Goal: Task Accomplishment & Management: Manage account settings

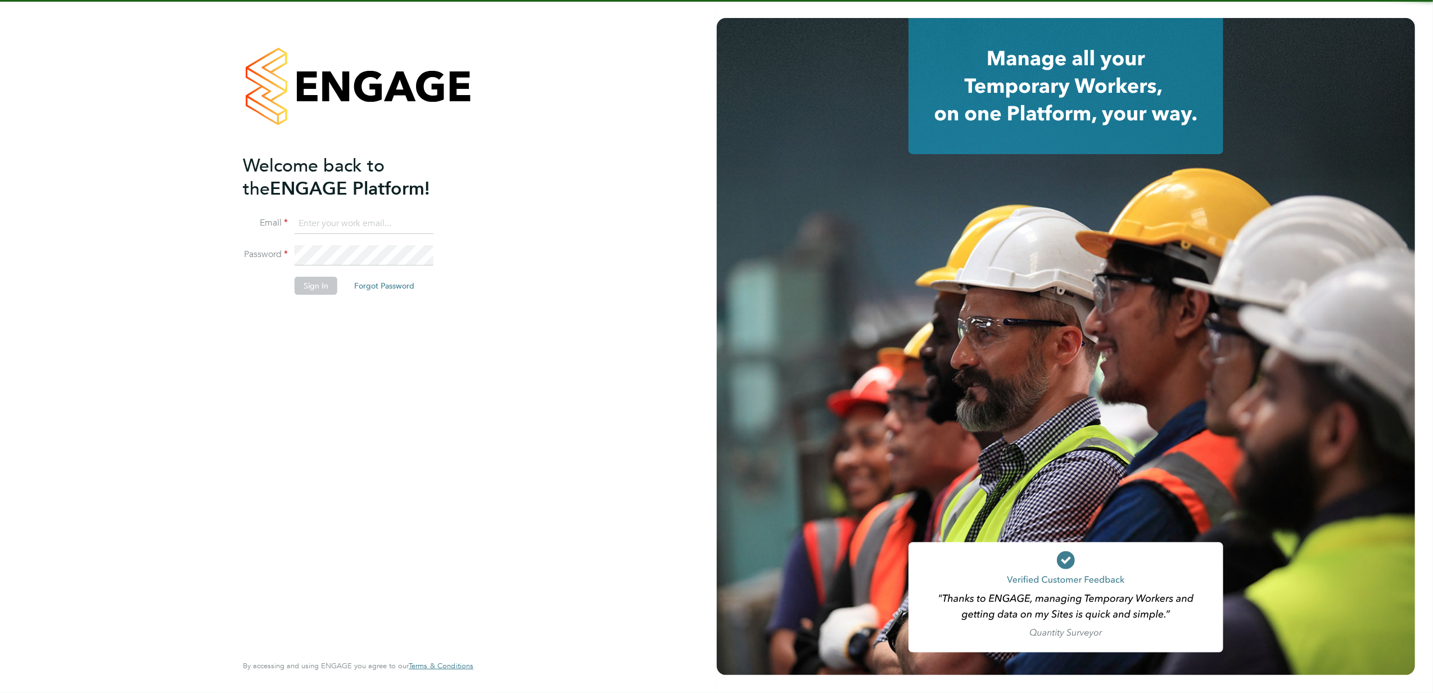
type input "kasia.piwowar@konnectrecruit.co.uk"
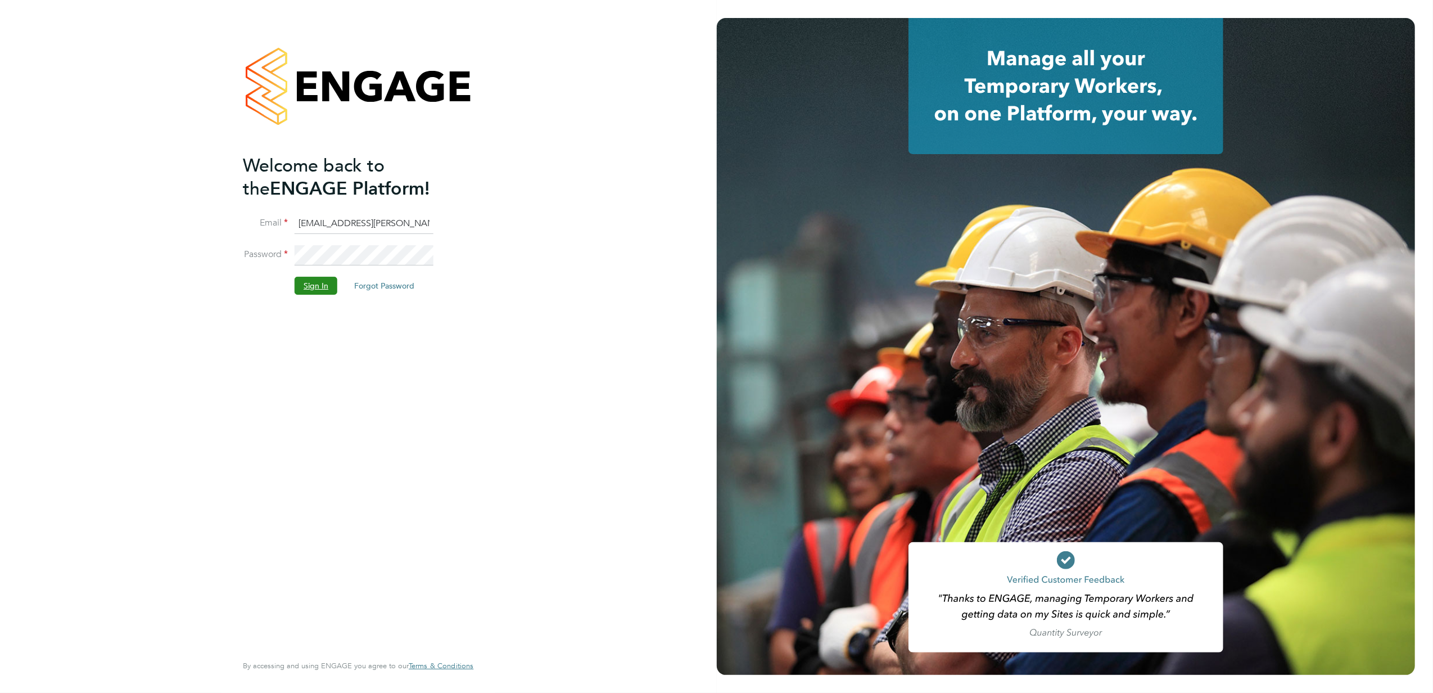
click at [325, 286] on button "Sign In" at bounding box center [316, 286] width 43 height 18
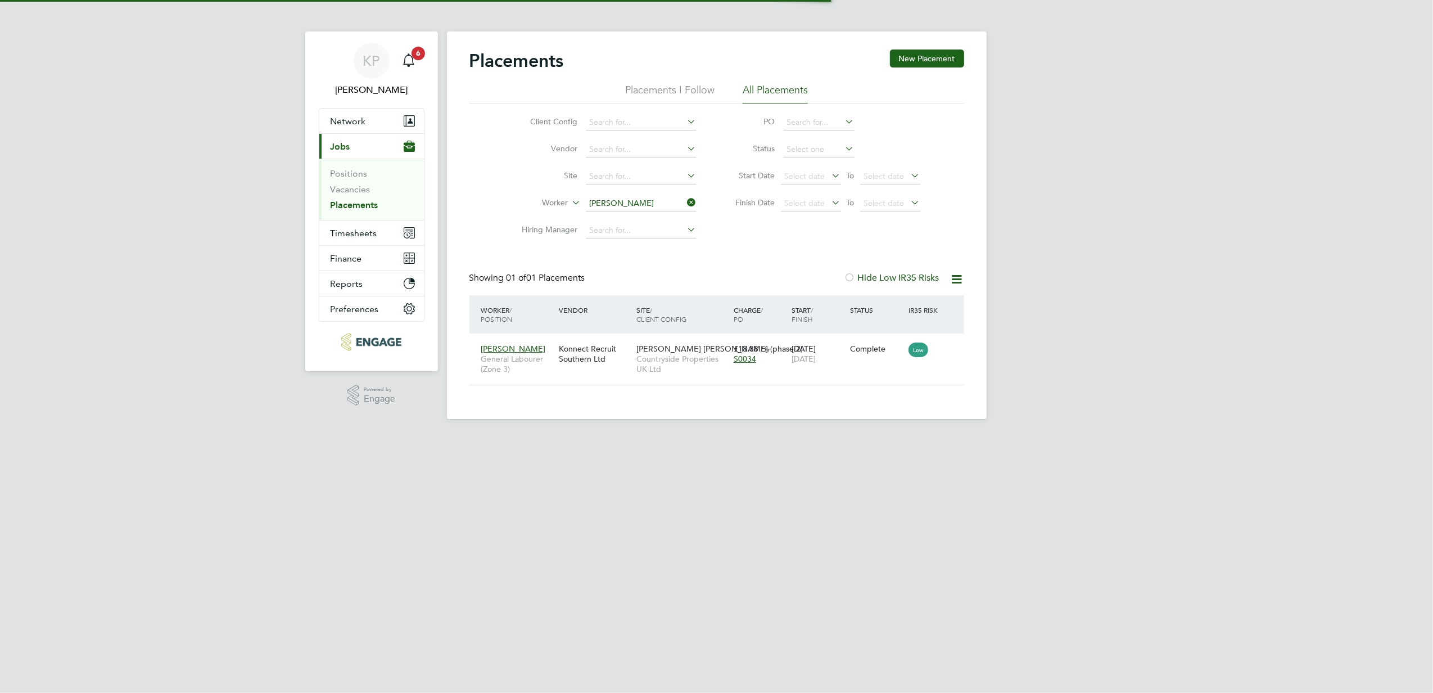
scroll to position [11, 53]
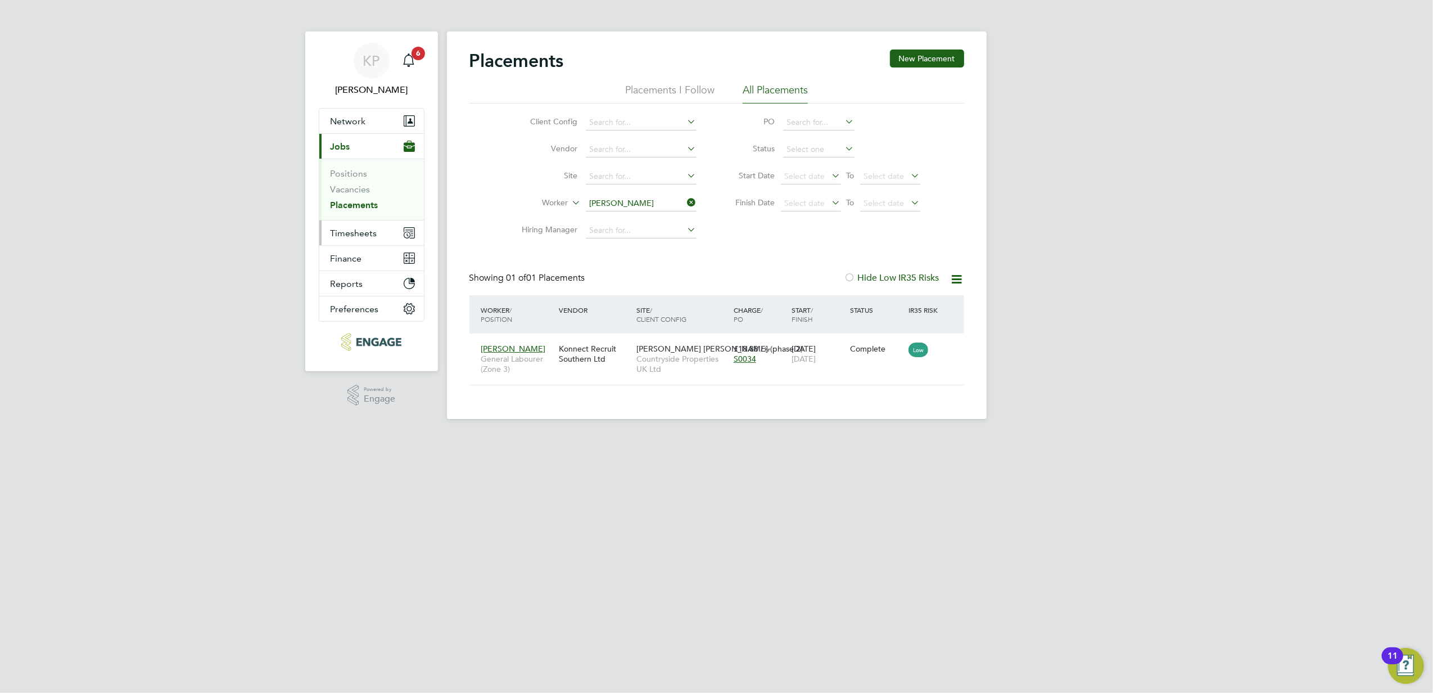
click at [356, 232] on span "Timesheets" at bounding box center [354, 233] width 47 height 11
click at [340, 233] on span "Timesheets" at bounding box center [354, 233] width 47 height 11
click at [685, 201] on icon at bounding box center [685, 203] width 0 height 16
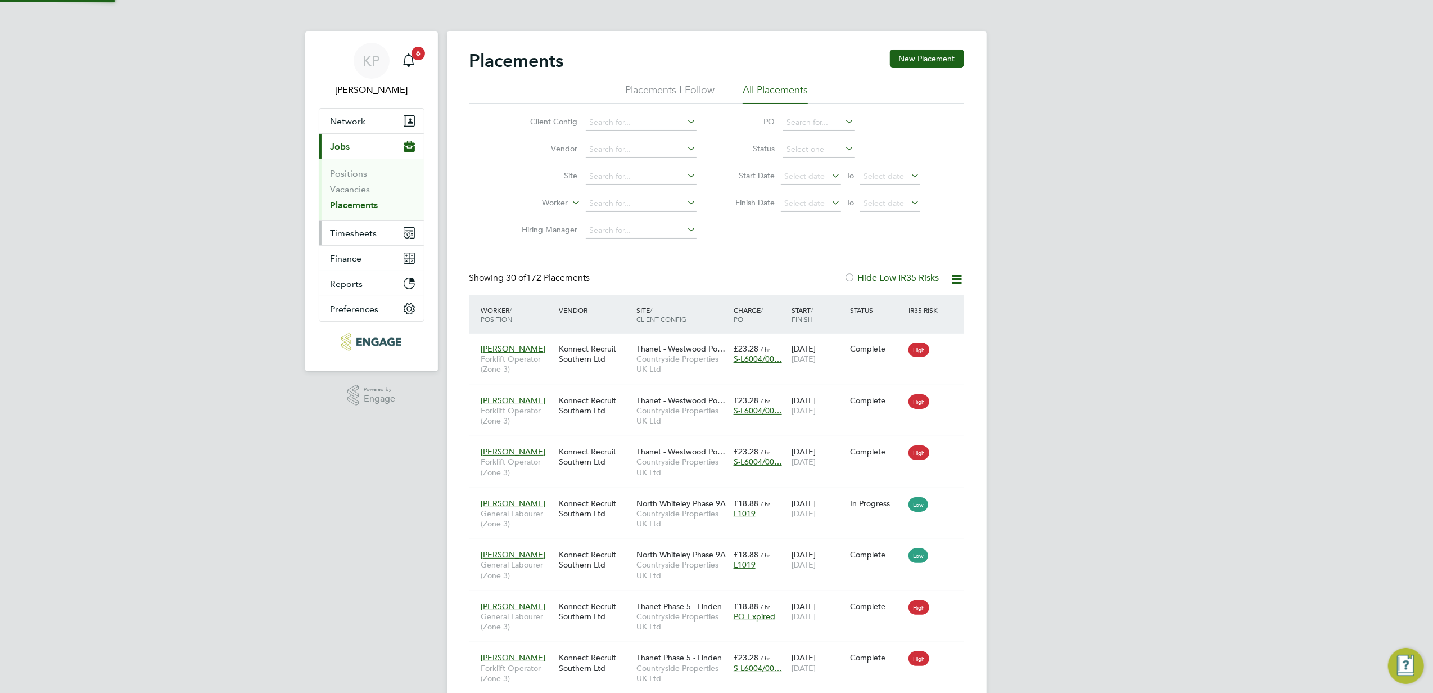
click at [368, 233] on span "Timesheets" at bounding box center [354, 233] width 47 height 11
click at [341, 233] on span "Timesheets" at bounding box center [354, 233] width 47 height 11
click at [356, 198] on link "Timesheets" at bounding box center [354, 198] width 47 height 11
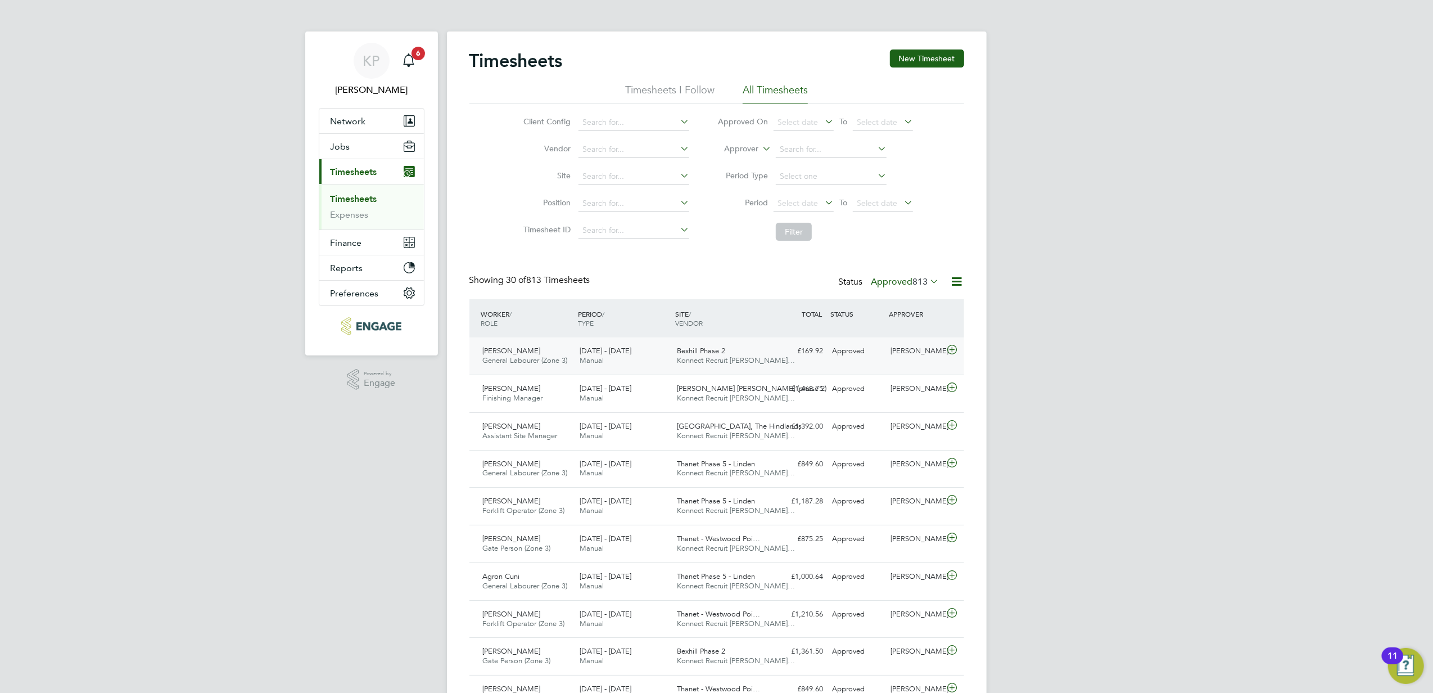
click at [694, 360] on span "Konnect Recruit [PERSON_NAME]…" at bounding box center [736, 360] width 118 height 10
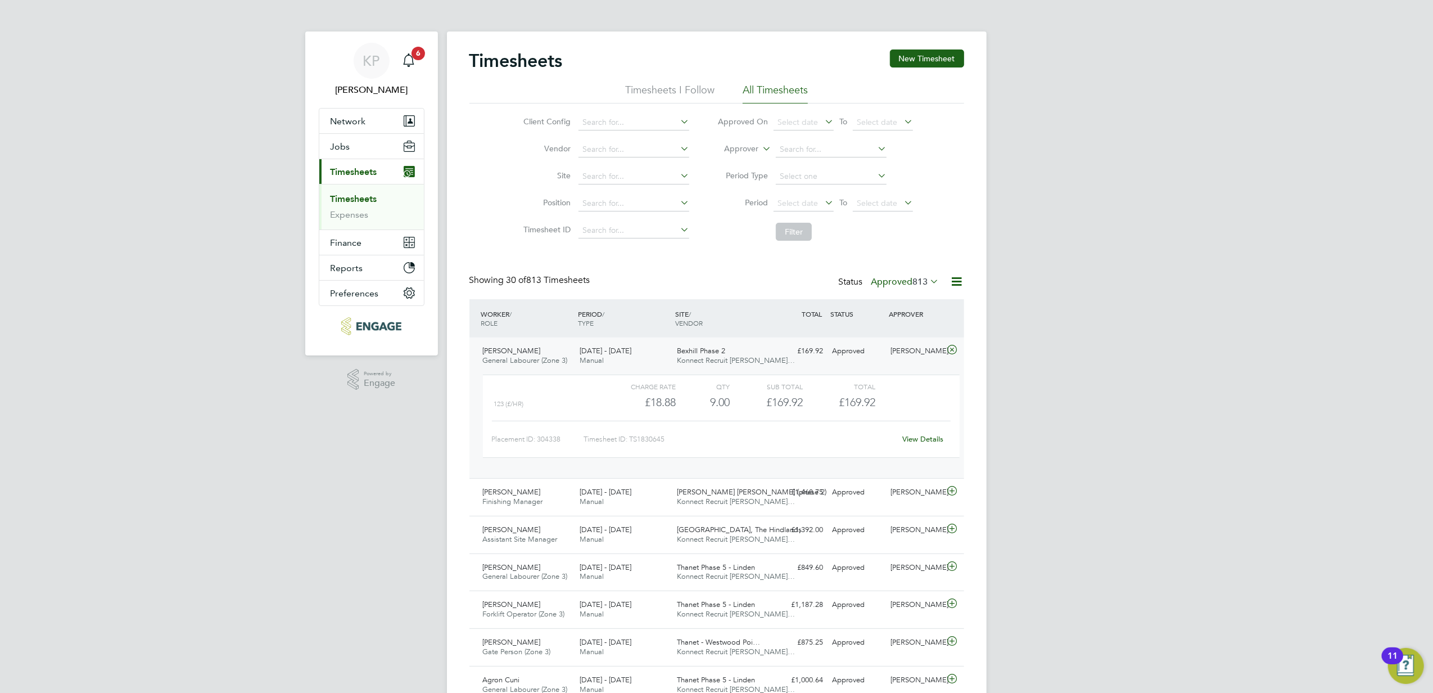
click at [920, 441] on link "View Details" at bounding box center [922, 439] width 41 height 10
click at [950, 352] on icon at bounding box center [952, 349] width 14 height 9
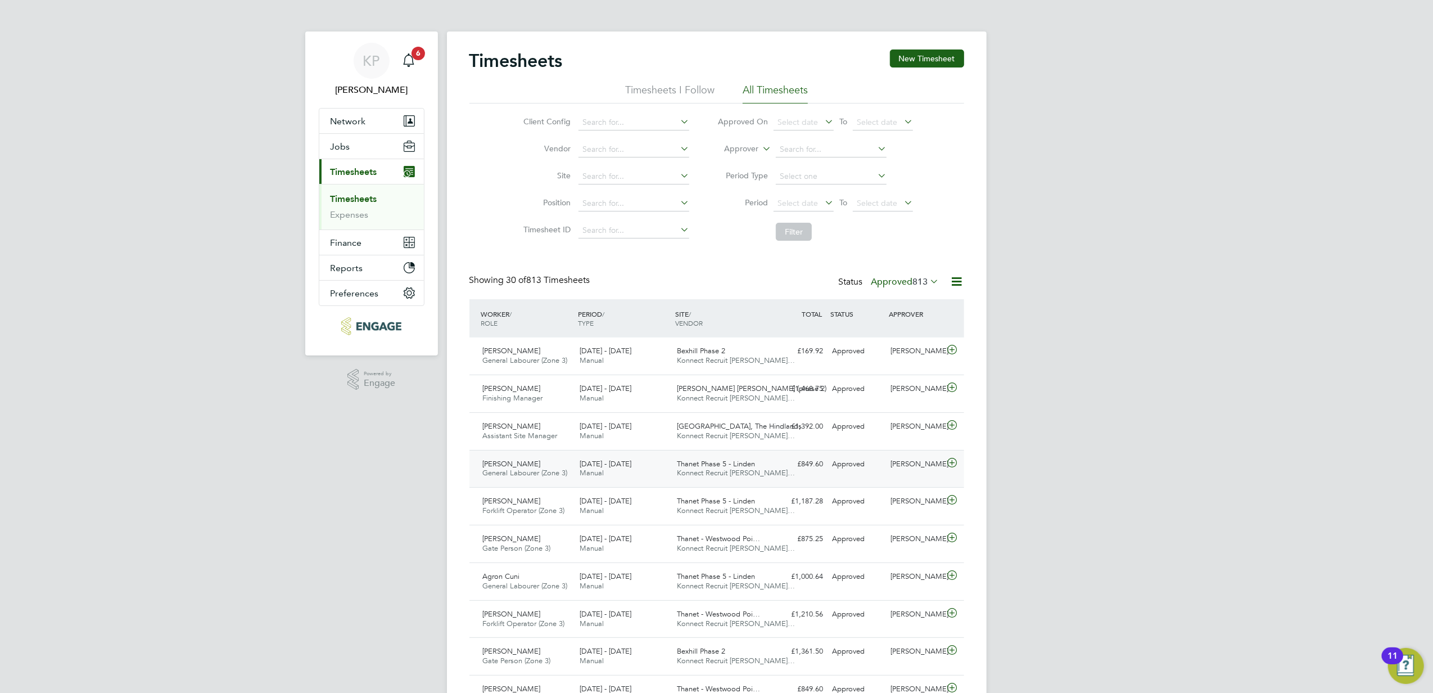
click at [558, 469] on span "General Labourer (Zone 3)" at bounding box center [525, 473] width 85 height 10
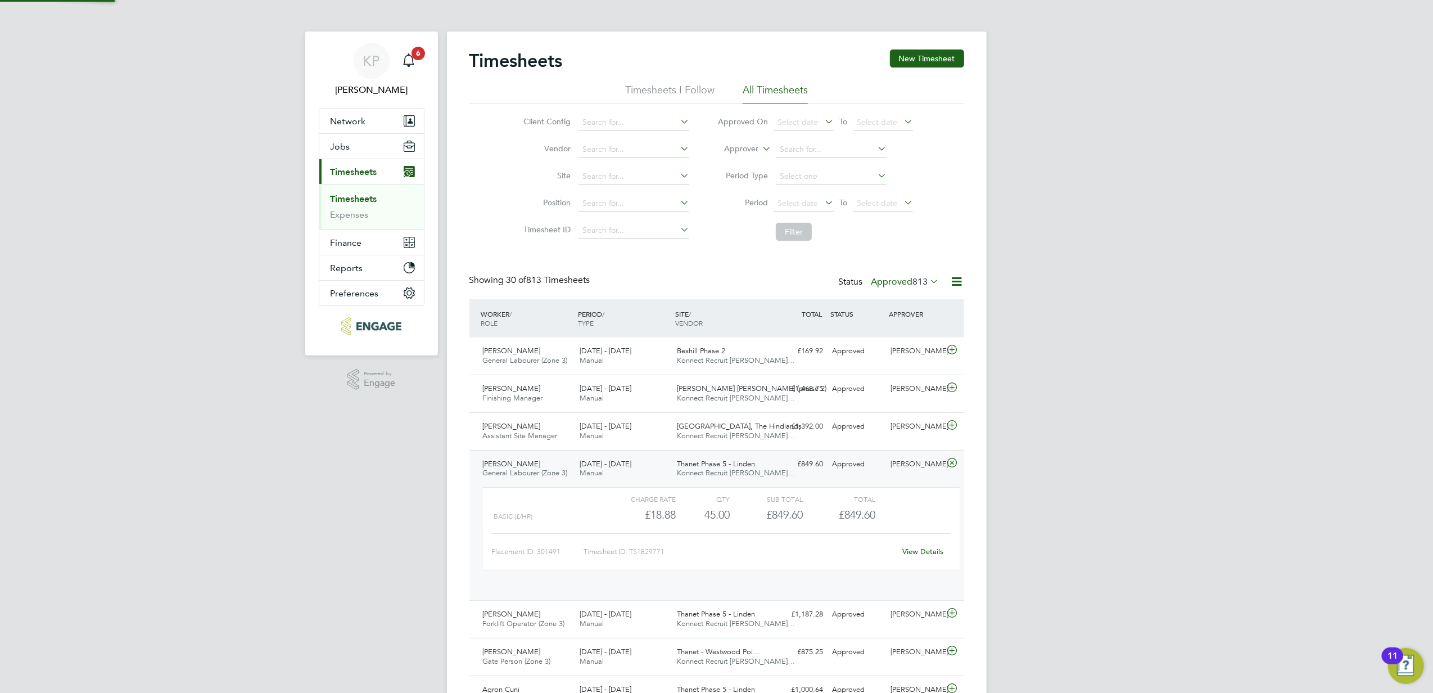
scroll to position [19, 109]
click at [918, 553] on link "View Details" at bounding box center [922, 551] width 41 height 10
click at [957, 462] on icon at bounding box center [952, 462] width 14 height 9
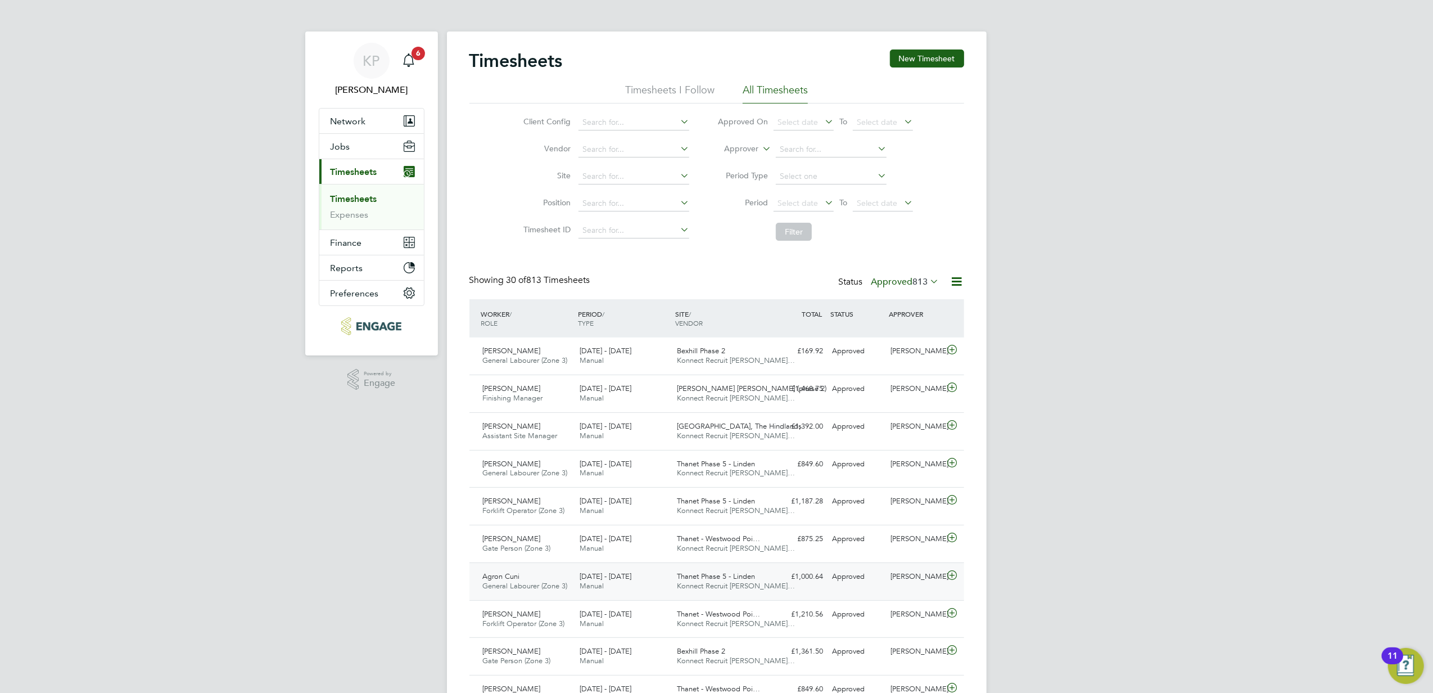
click at [651, 586] on div "[DATE] - [DATE] Manual" at bounding box center [623, 581] width 97 height 28
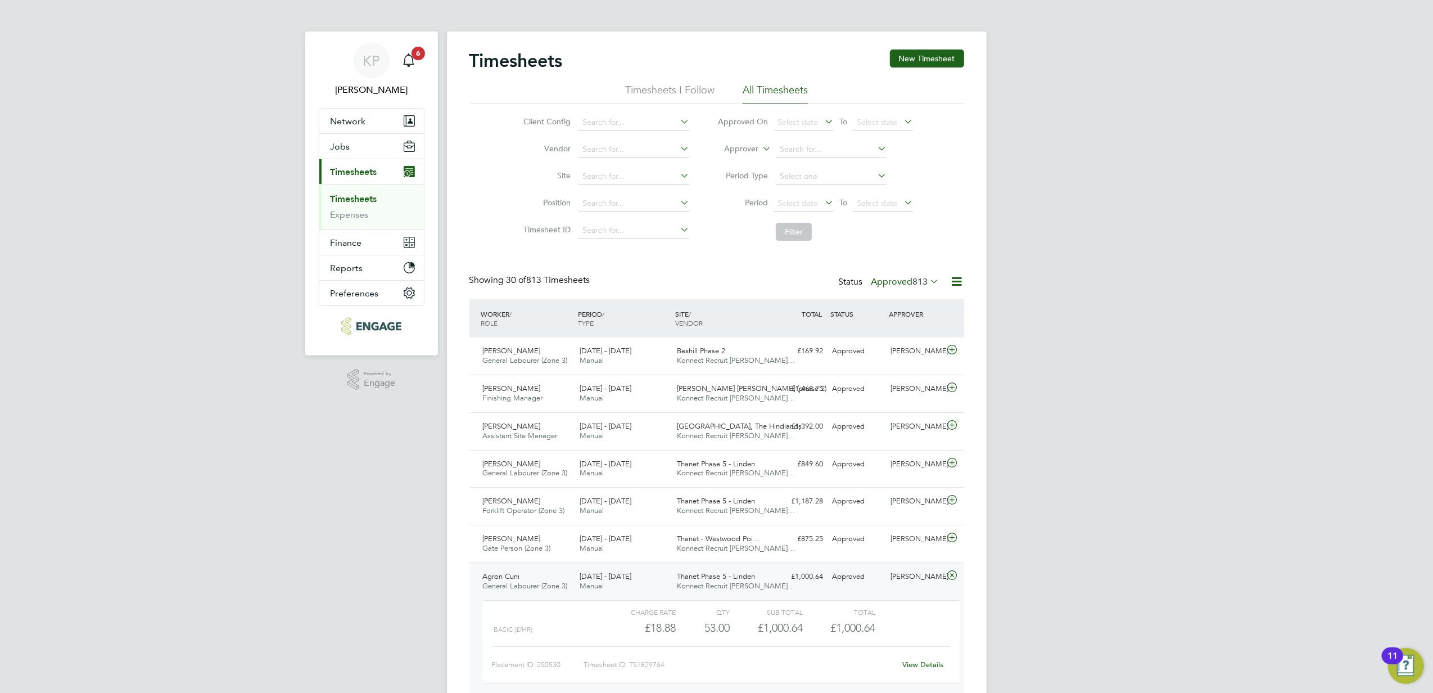
click at [916, 661] on link "View Details" at bounding box center [922, 664] width 41 height 10
click at [957, 577] on icon at bounding box center [952, 575] width 14 height 9
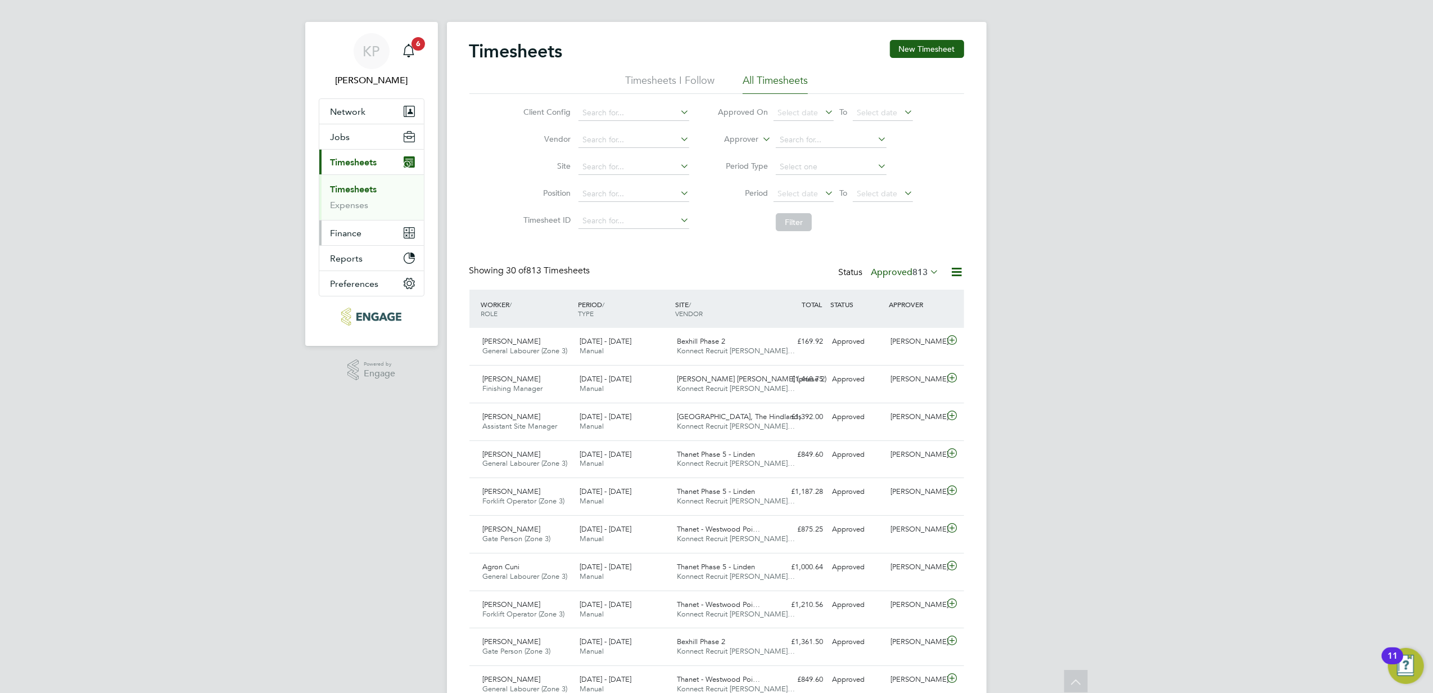
scroll to position [0, 0]
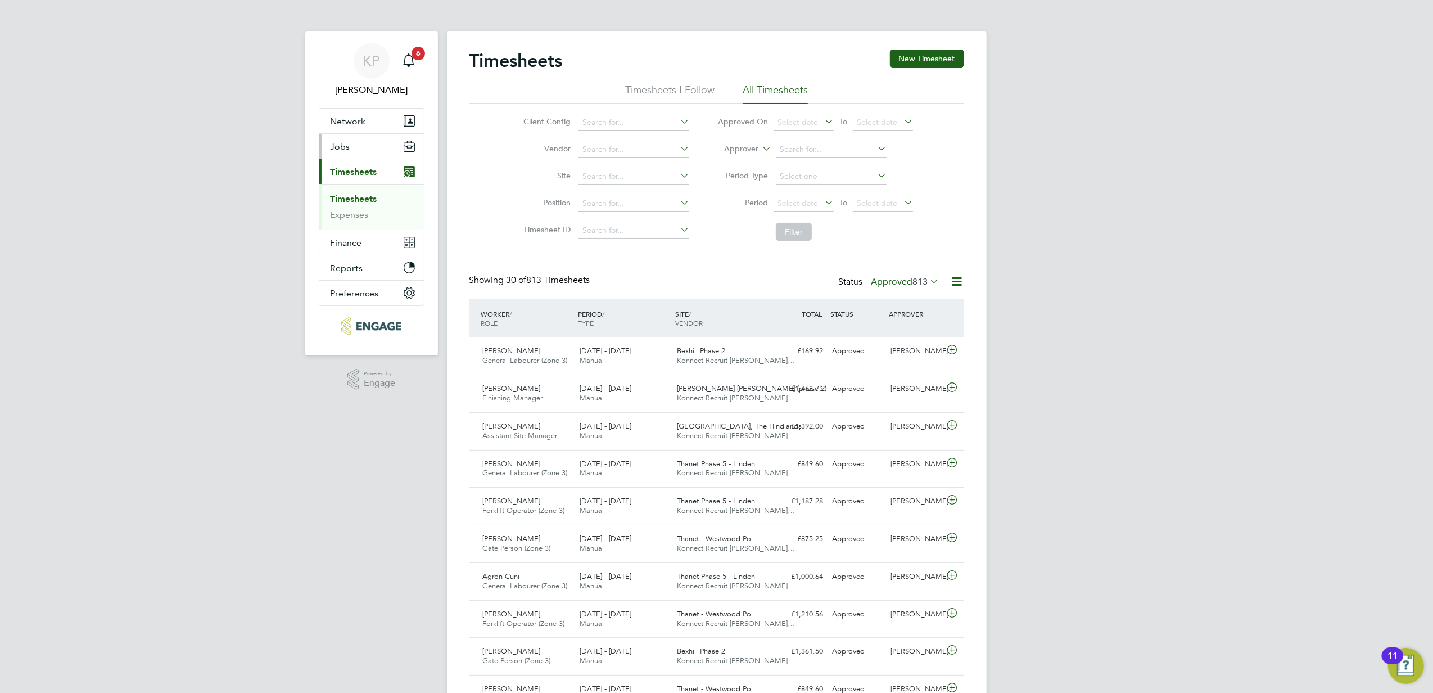
click at [351, 147] on button "Jobs" at bounding box center [371, 146] width 105 height 25
click at [354, 205] on li "Timesheets" at bounding box center [373, 201] width 84 height 16
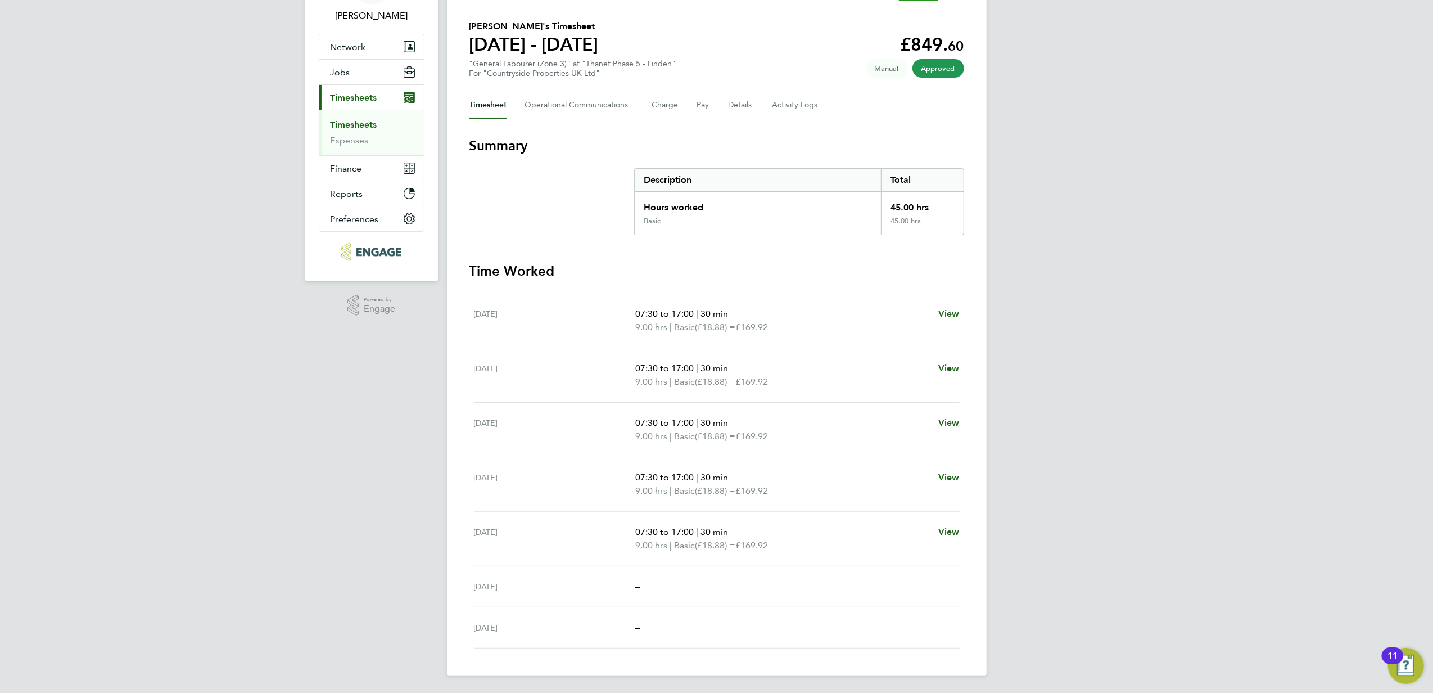
scroll to position [75, 0]
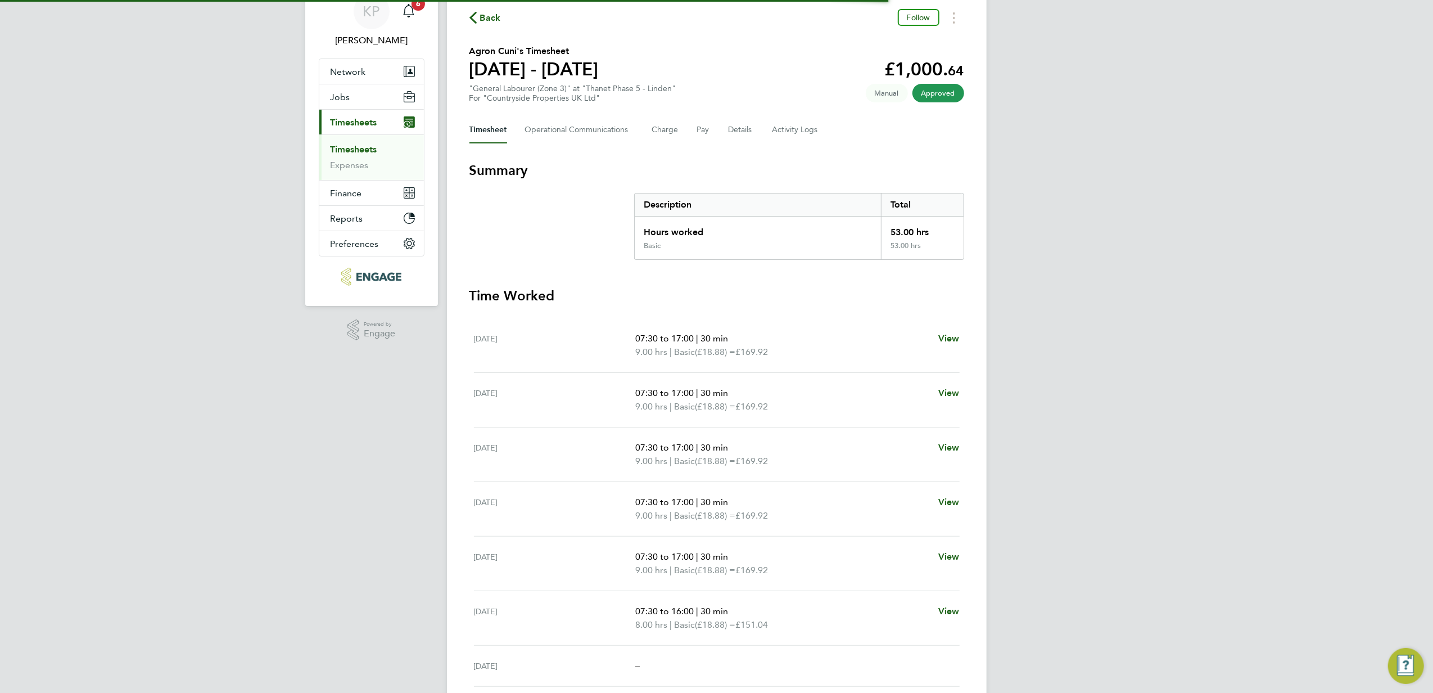
scroll to position [75, 0]
